Goal: Transaction & Acquisition: Download file/media

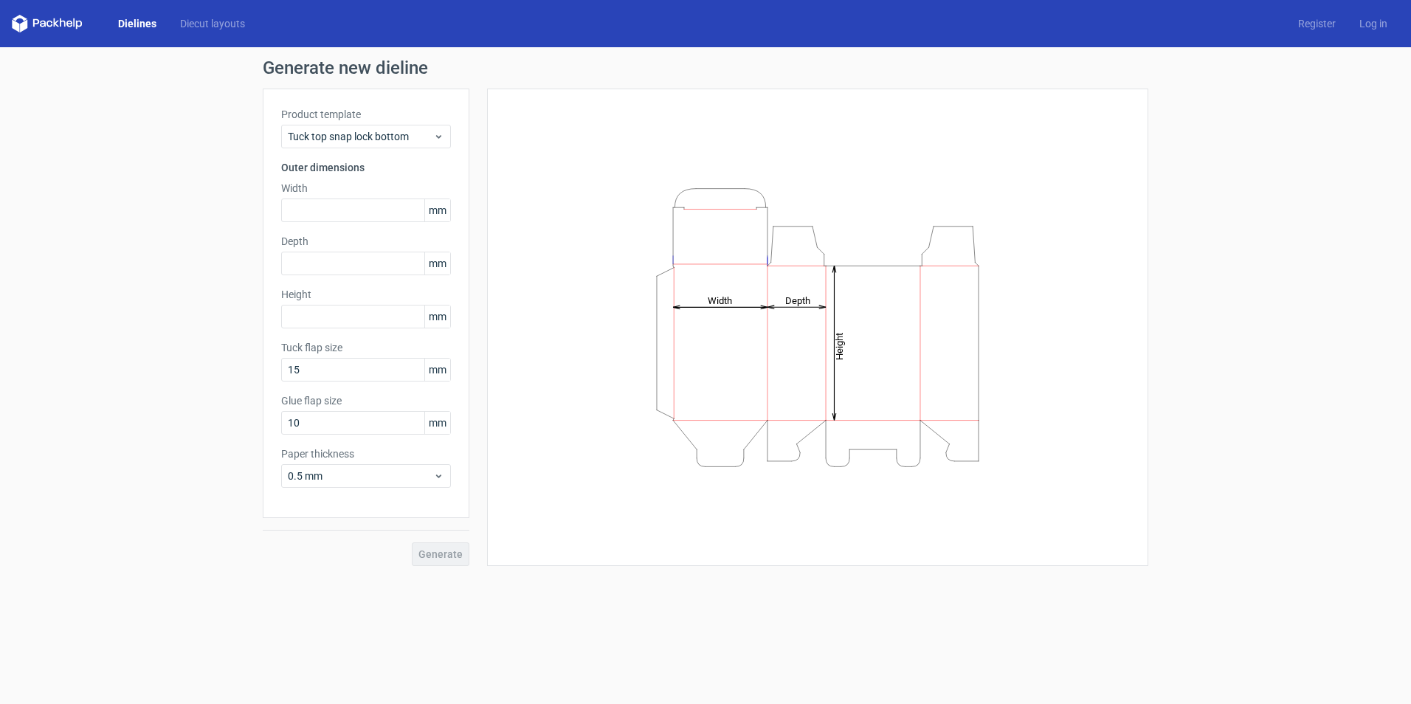
click at [131, 15] on div "Dielines Diecut layouts" at bounding box center [134, 24] width 245 height 18
click at [132, 20] on link "Dielines" at bounding box center [137, 23] width 62 height 15
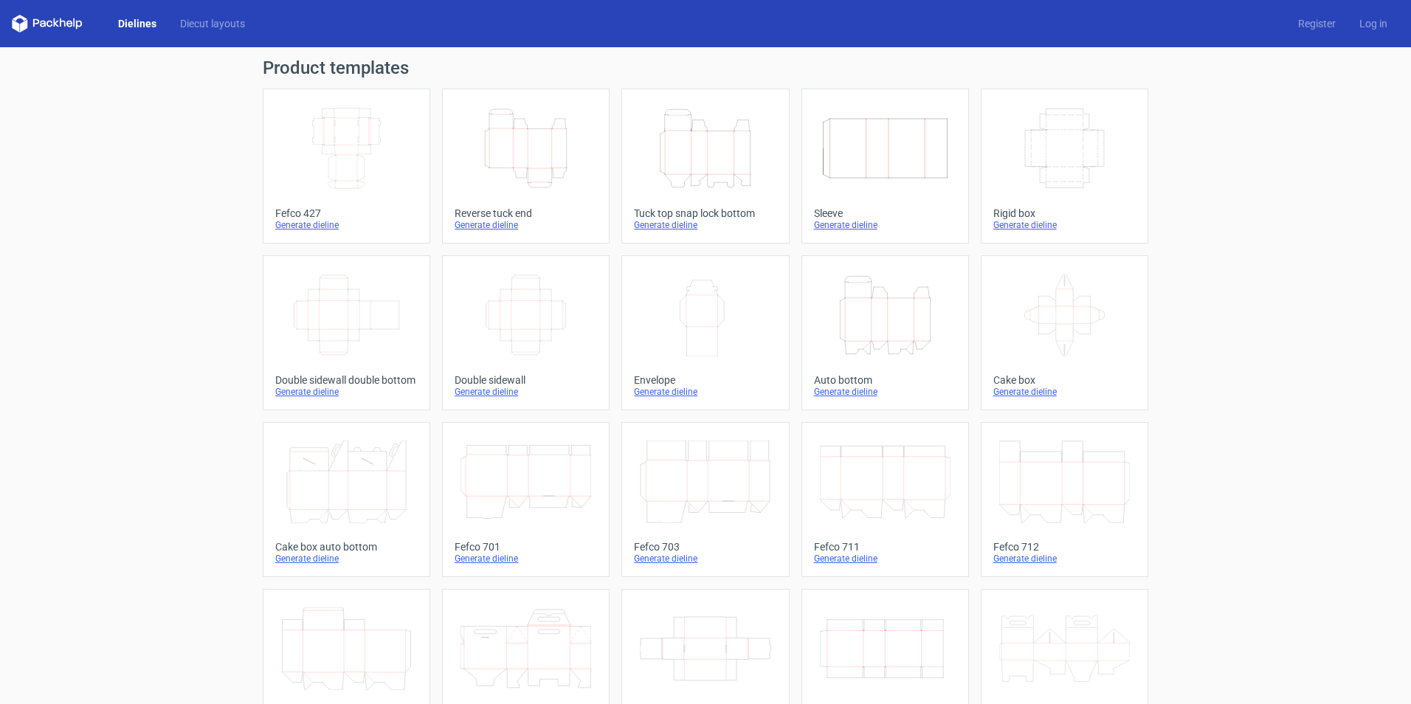
click at [513, 159] on line at bounding box center [513, 147] width 0 height 39
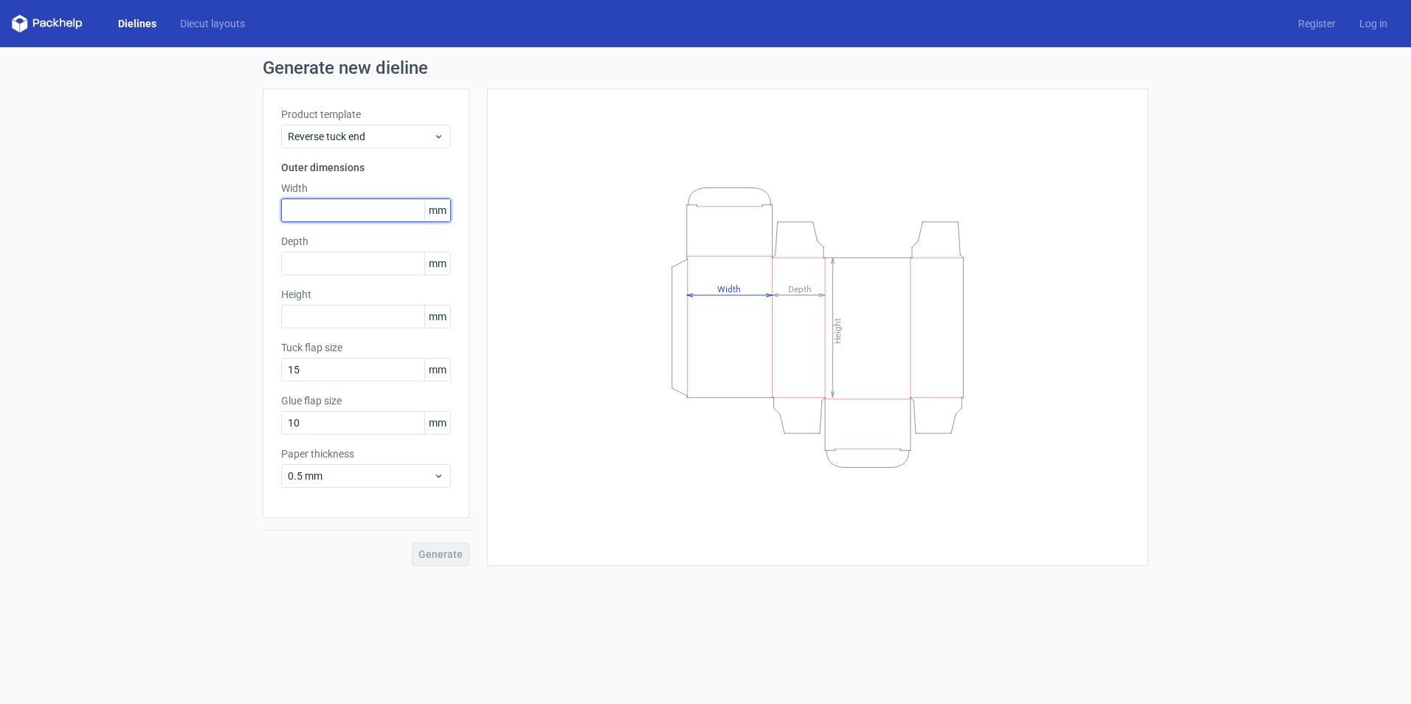
drag, startPoint x: 328, startPoint y: 221, endPoint x: 317, endPoint y: 199, distance: 24.7
click at [328, 221] on input "text" at bounding box center [366, 210] width 170 height 24
type input "35"
type input "50"
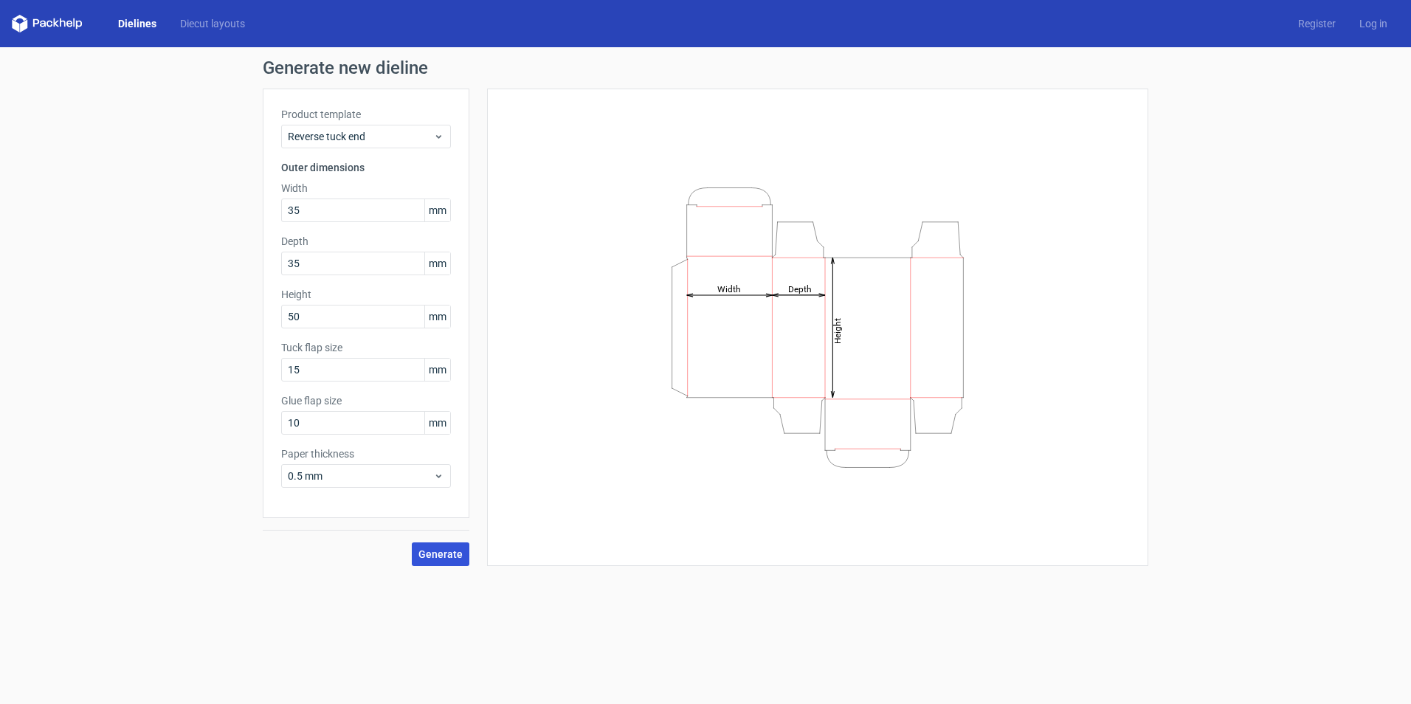
click at [454, 553] on span "Generate" at bounding box center [440, 554] width 44 height 10
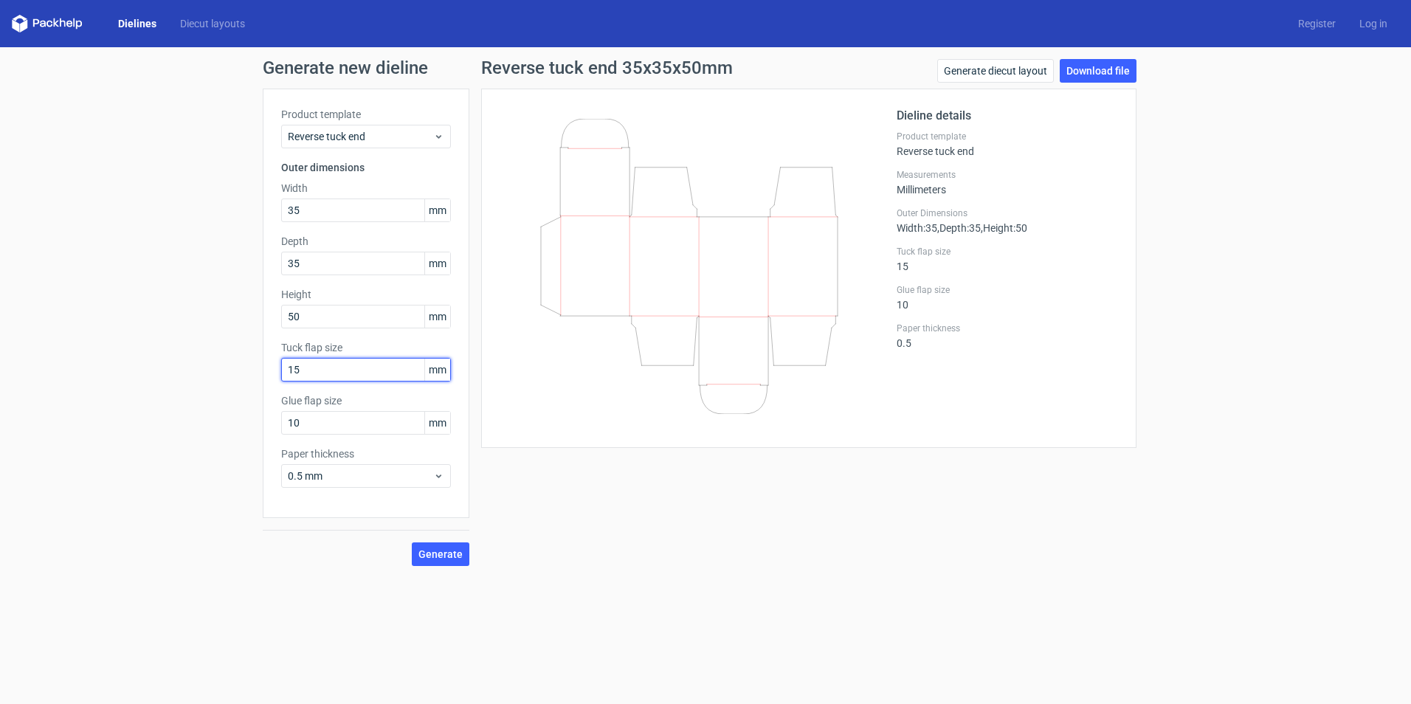
click at [313, 372] on input "15" at bounding box center [366, 370] width 170 height 24
type input "12"
click at [446, 550] on span "Generate" at bounding box center [440, 554] width 44 height 10
click at [447, 552] on span "Generate" at bounding box center [440, 554] width 44 height 10
drag, startPoint x: 1100, startPoint y: 73, endPoint x: 1107, endPoint y: 82, distance: 11.1
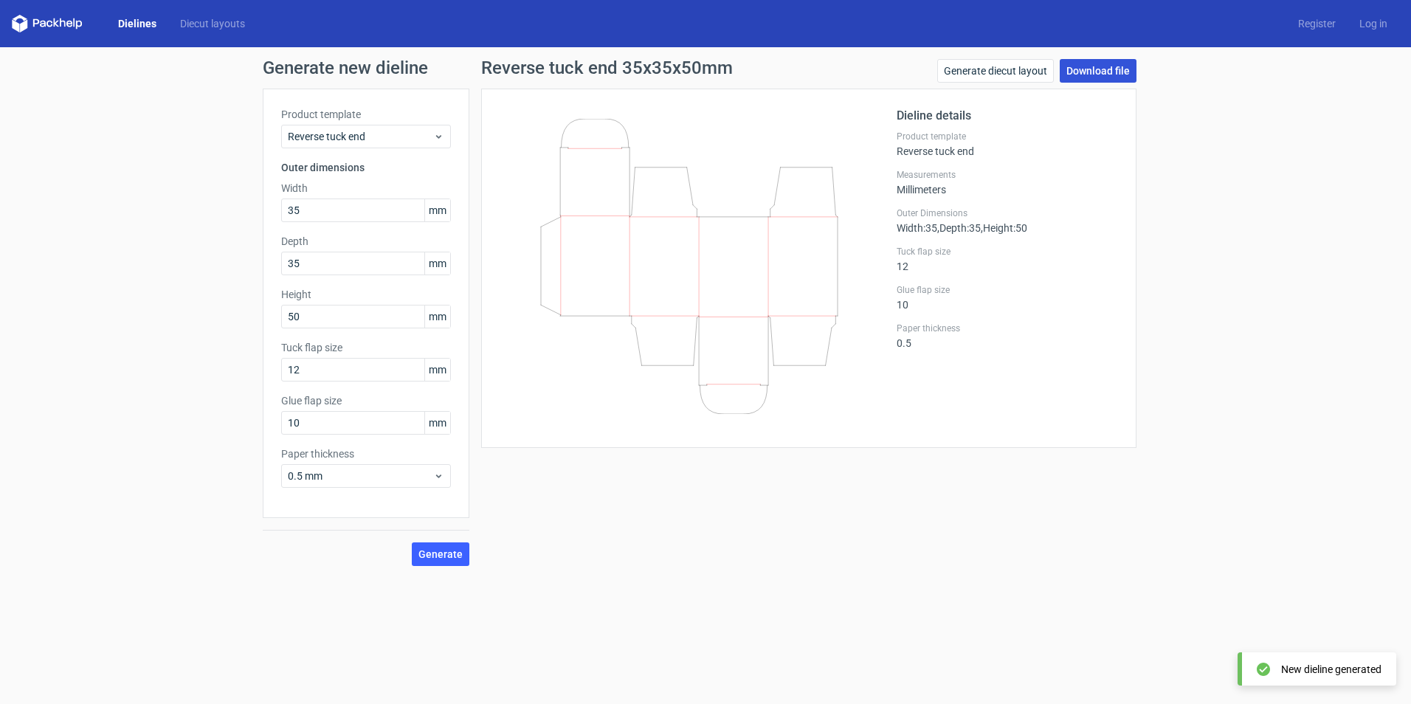
click at [1100, 74] on link "Download file" at bounding box center [1097, 71] width 77 height 24
